Goal: Task Accomplishment & Management: Manage account settings

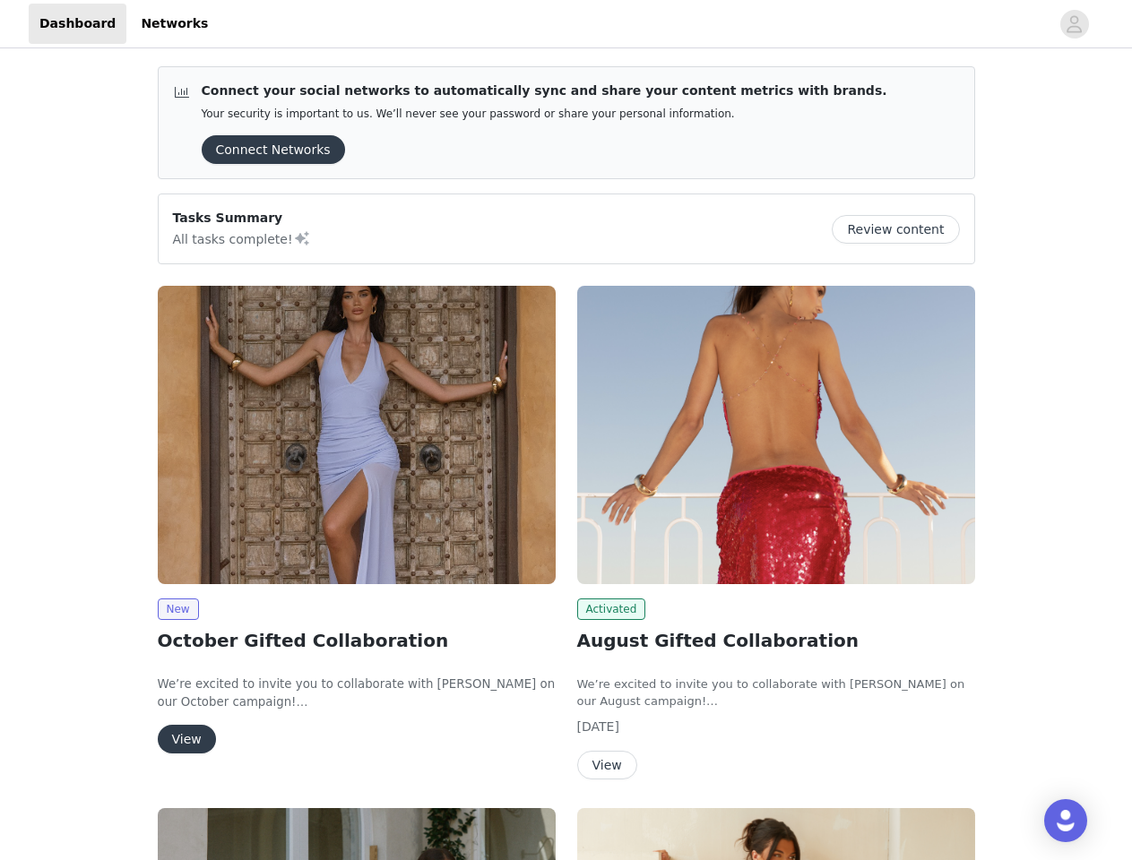
click at [566, 430] on div "Activated August Gifted Collaboration We’re excited to invite you to collaborat…" at bounding box center [775, 536] width 419 height 522
click at [565, 24] on div at bounding box center [634, 24] width 831 height 40
click at [1074, 24] on icon "avatar" at bounding box center [1073, 24] width 17 height 29
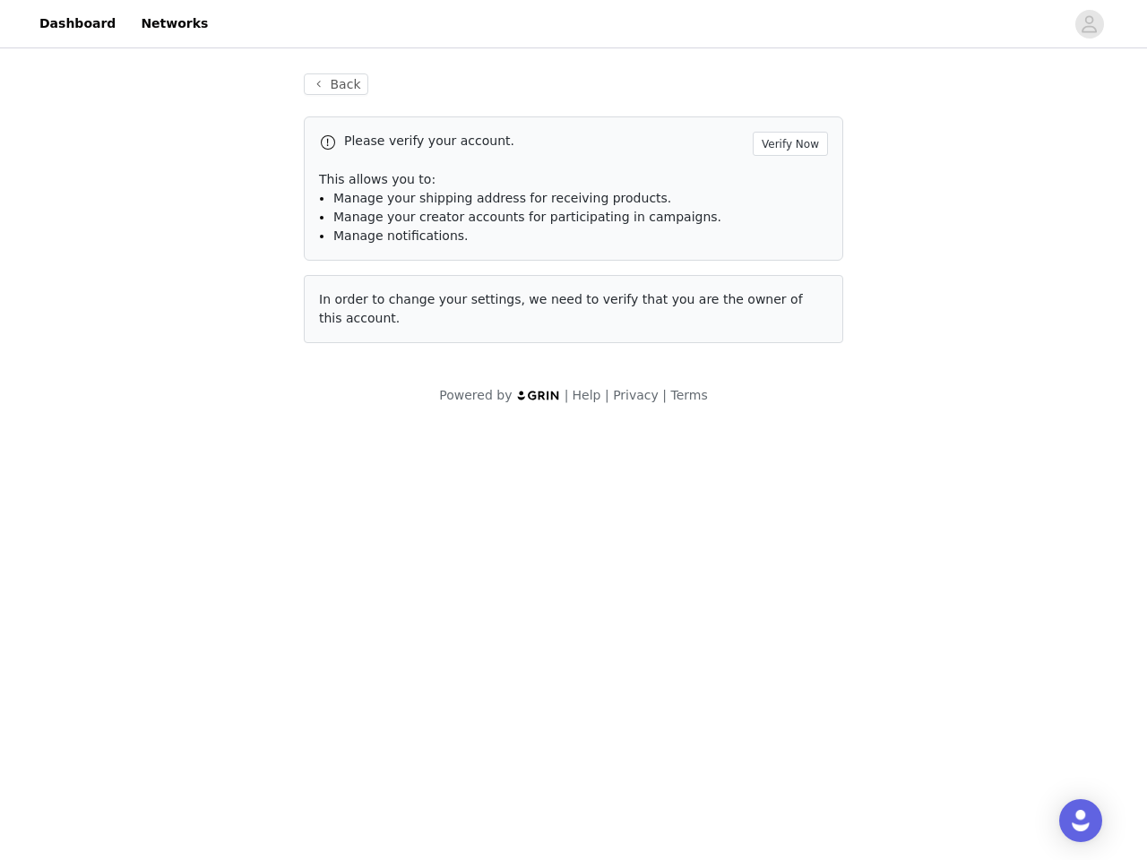
click at [267, 150] on div "Back Please verify your account. Verify Now This allows you to: Manage your shi…" at bounding box center [573, 239] width 1147 height 375
click at [902, 229] on div "Back Please verify your account. Verify Now This allows you to: Manage your shi…" at bounding box center [573, 239] width 1147 height 375
click at [357, 435] on body "Dashboard Networks Back Please verify your account. Verify Now This allows you …" at bounding box center [573, 430] width 1147 height 860
click at [177, 609] on body "Dashboard Networks Back Please verify your account. Verify Now This allows you …" at bounding box center [573, 430] width 1147 height 860
click at [185, 739] on body "Dashboard Networks Back Please verify your account. Verify Now This allows you …" at bounding box center [573, 430] width 1147 height 860
